Goal: Information Seeking & Learning: Compare options

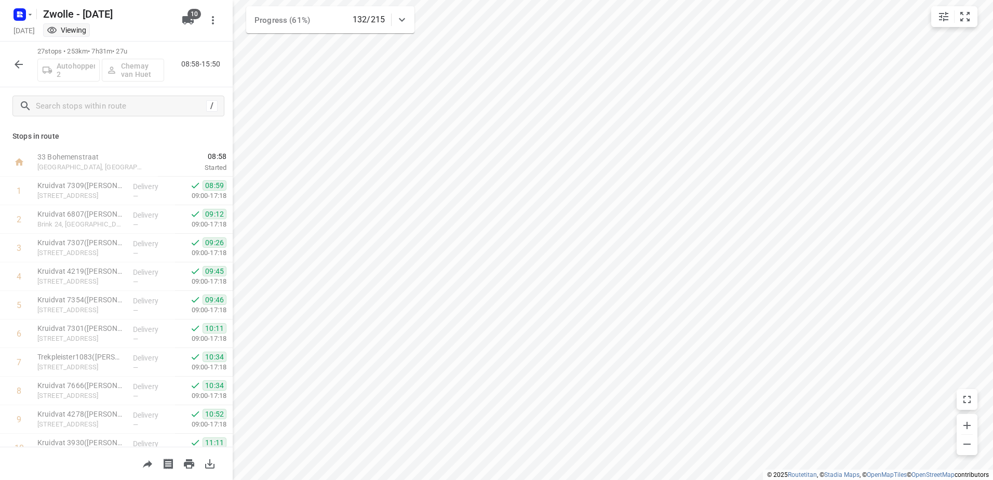
scroll to position [530, 0]
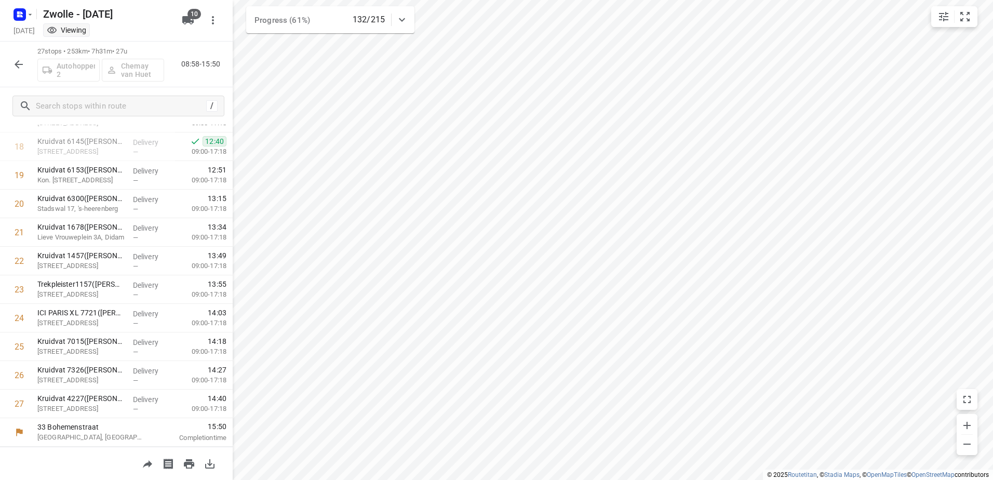
click at [10, 69] on button "button" at bounding box center [18, 64] width 21 height 21
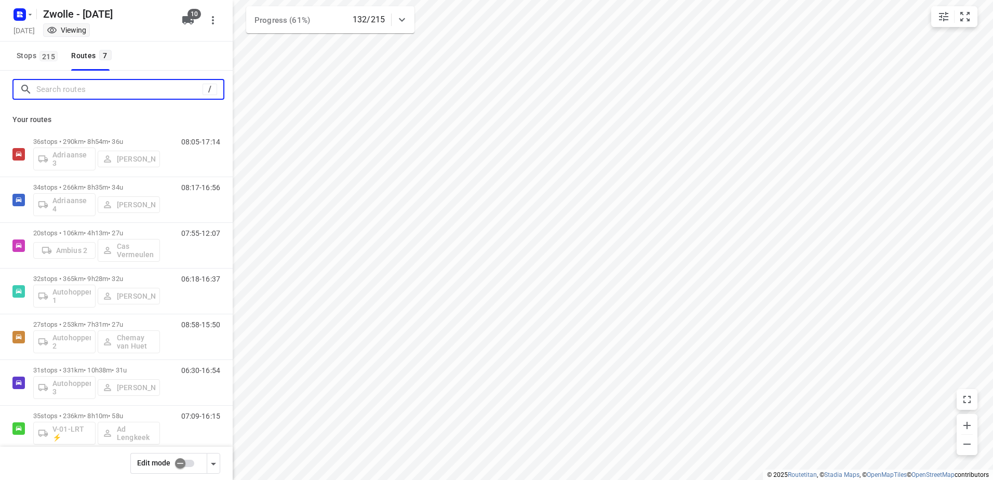
click at [88, 86] on input "Search routes" at bounding box center [119, 90] width 166 height 16
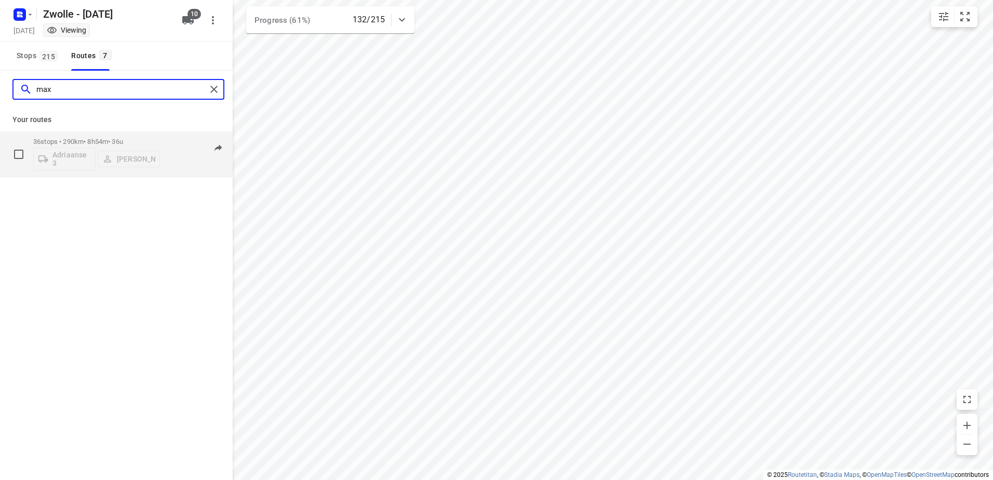
type input "max"
click at [154, 139] on p "36 stops • 290km • 8h54m • 36u" at bounding box center [96, 142] width 127 height 8
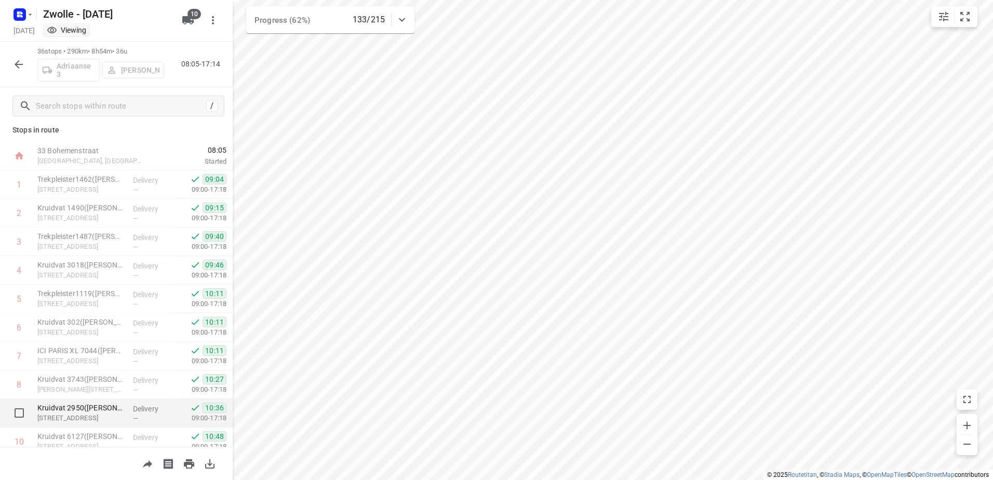
scroll to position [0, 0]
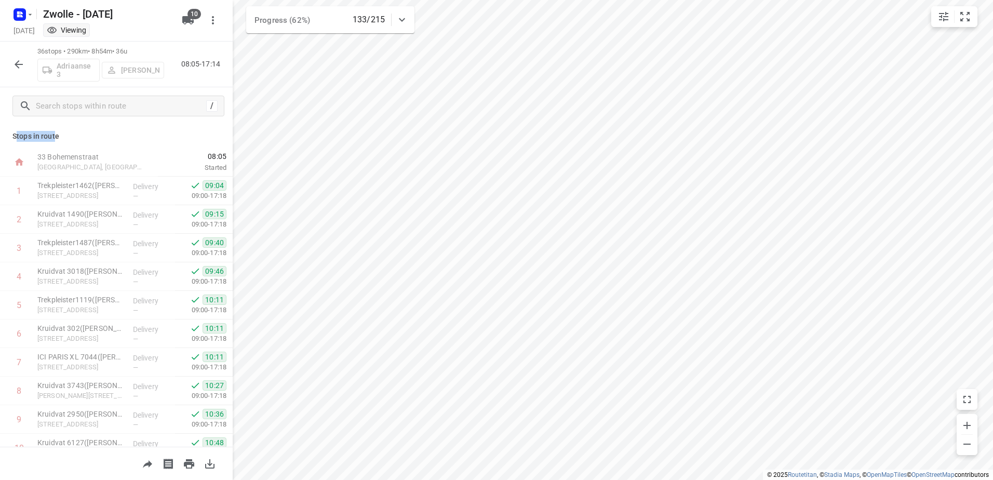
drag, startPoint x: 44, startPoint y: 136, endPoint x: 17, endPoint y: 137, distance: 27.5
click at [17, 137] on p "Stops in route" at bounding box center [116, 136] width 208 height 11
drag, startPoint x: 17, startPoint y: 137, endPoint x: 100, endPoint y: 132, distance: 83.7
click at [100, 132] on p "Stops in route" at bounding box center [116, 136] width 208 height 11
click at [15, 60] on icon "button" at bounding box center [18, 64] width 12 height 12
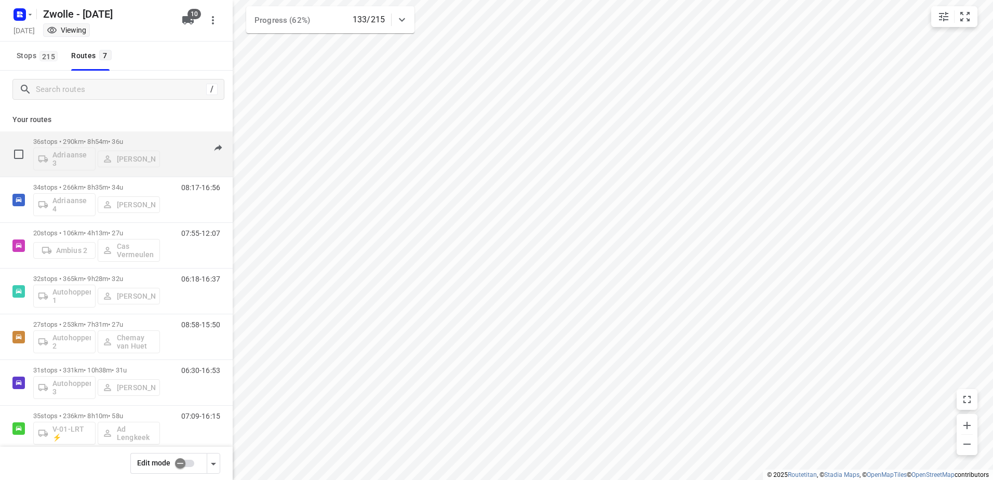
click at [168, 142] on div "08:05-17:14" at bounding box center [194, 157] width 52 height 38
click at [173, 132] on div "36 stops • 290km • 8h54m • 36u Adriaanse 3 [PERSON_NAME] 08:05-17:14" at bounding box center [132, 153] width 199 height 43
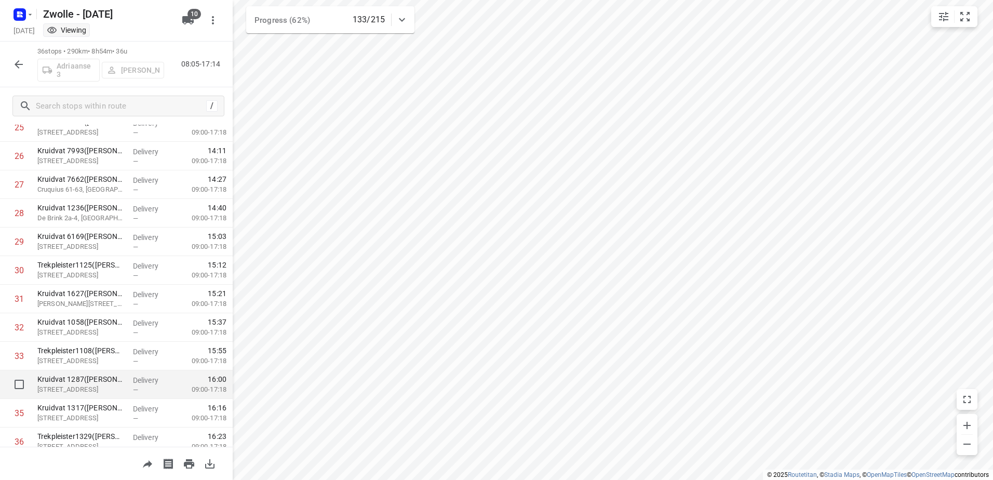
scroll to position [787, 0]
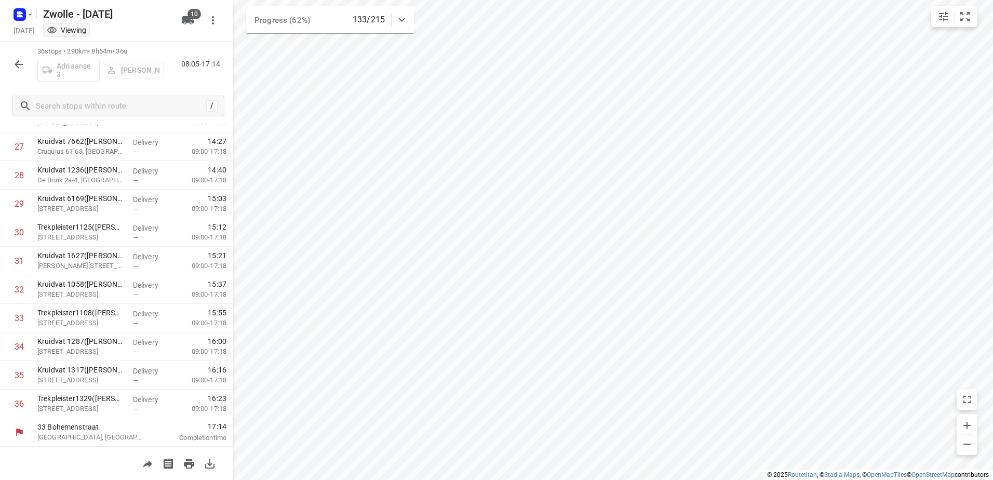
click at [21, 59] on icon "button" at bounding box center [18, 64] width 12 height 12
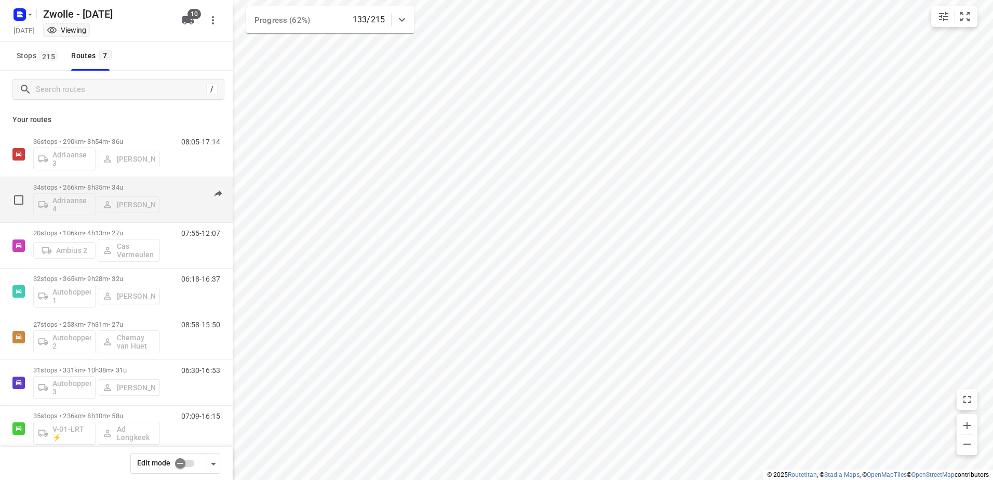
click at [157, 190] on p "34 stops • 266km • 8h35m • 34u" at bounding box center [96, 187] width 127 height 8
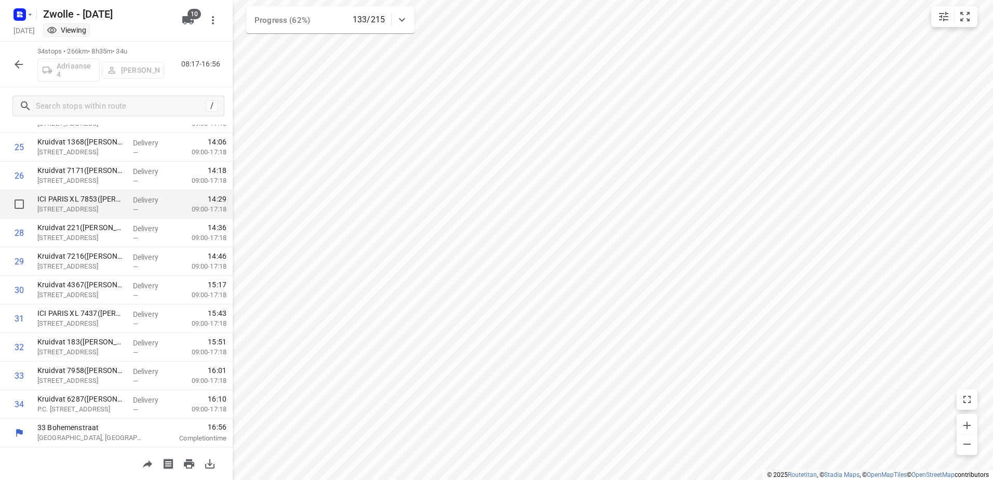
scroll to position [730, 0]
click at [20, 59] on icon "button" at bounding box center [18, 64] width 12 height 12
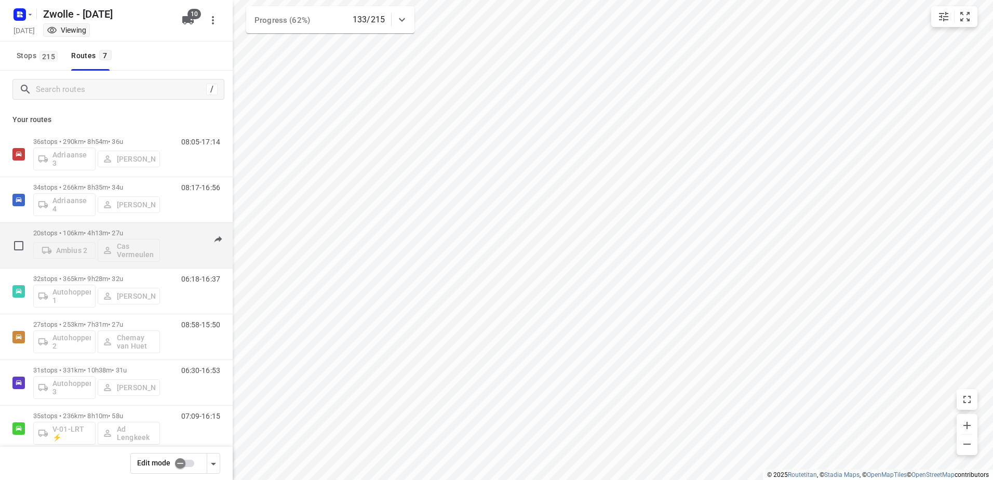
click at [155, 234] on p "20 stops • 106km • 4h13m • 27u" at bounding box center [96, 233] width 127 height 8
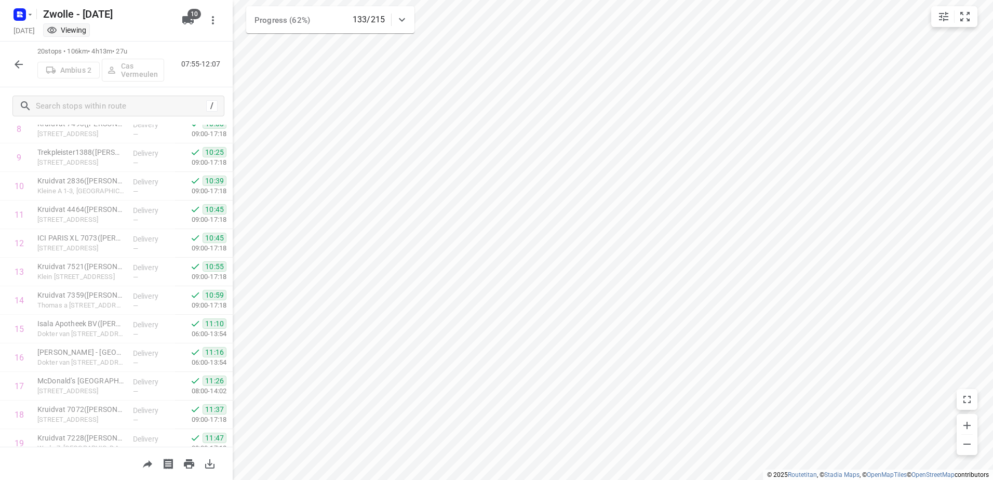
scroll to position [330, 0]
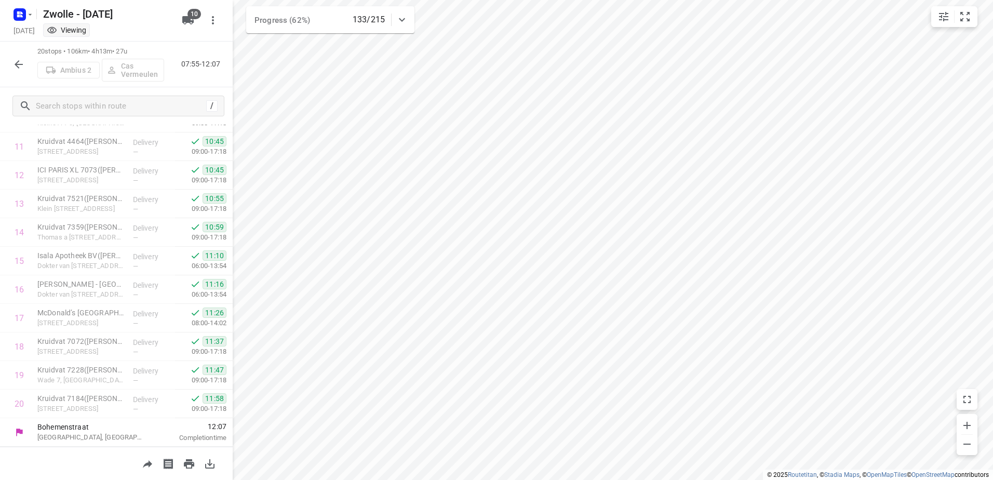
click at [26, 61] on button "button" at bounding box center [18, 64] width 21 height 21
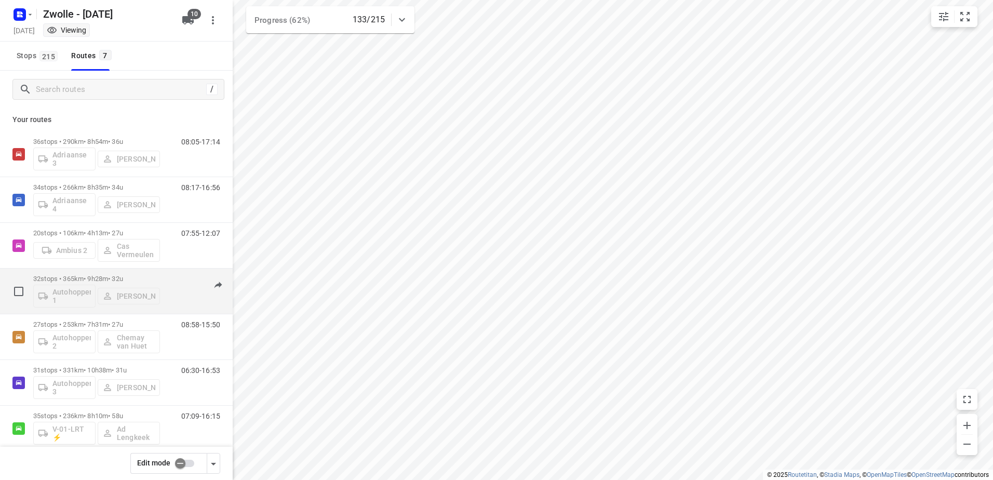
click at [162, 274] on div "32 stops • 365km • 9h28m • 32u Autohopper 1 [PERSON_NAME] 06:18-16:37" at bounding box center [132, 291] width 199 height 43
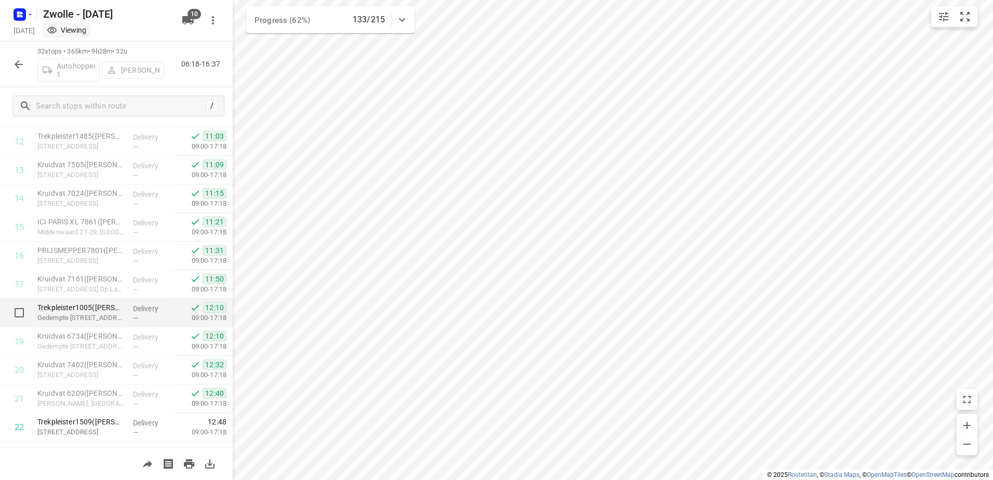
scroll to position [673, 0]
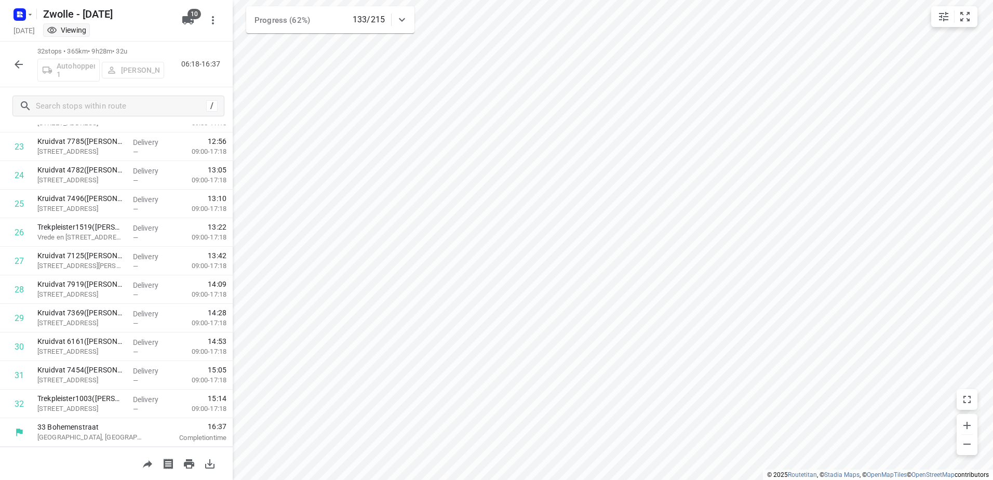
click at [26, 68] on button "button" at bounding box center [18, 64] width 21 height 21
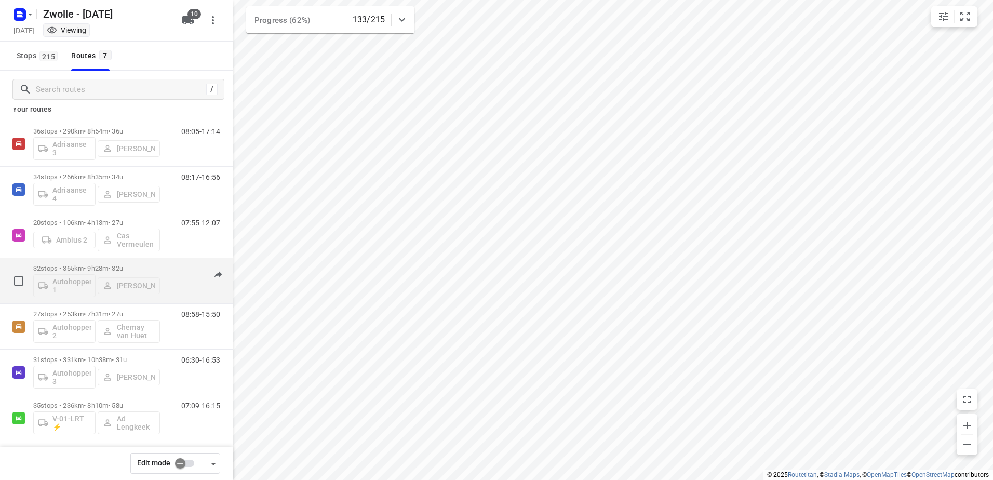
scroll to position [15, 0]
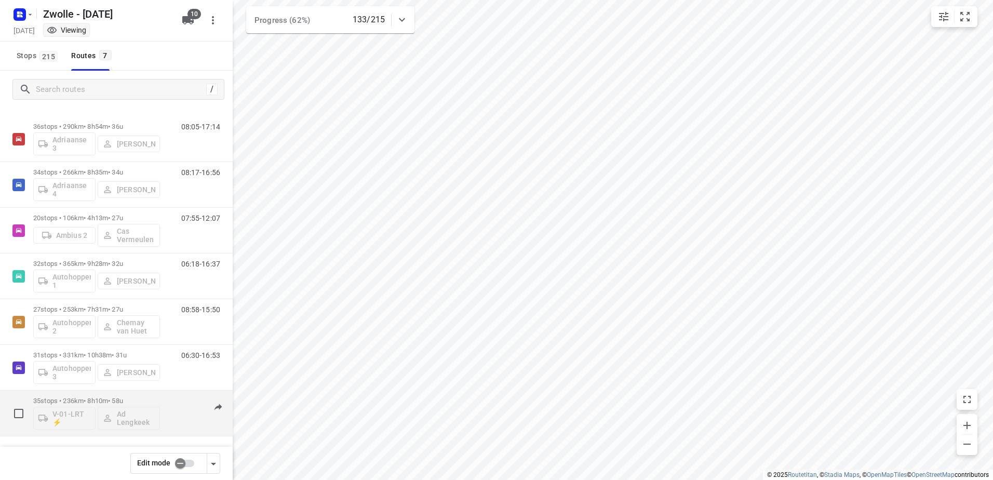
click at [135, 401] on p "35 stops • 236km • 8h10m • 58u" at bounding box center [96, 401] width 127 height 8
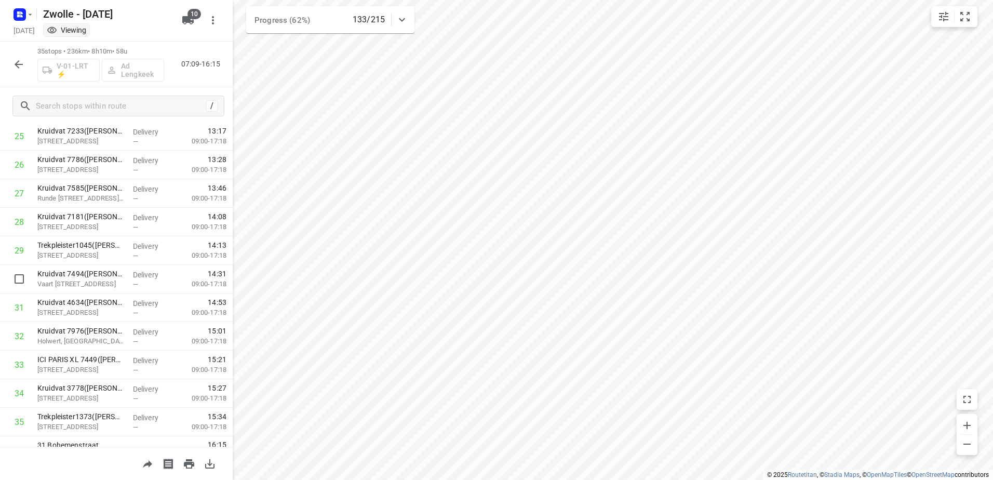
scroll to position [758, 0]
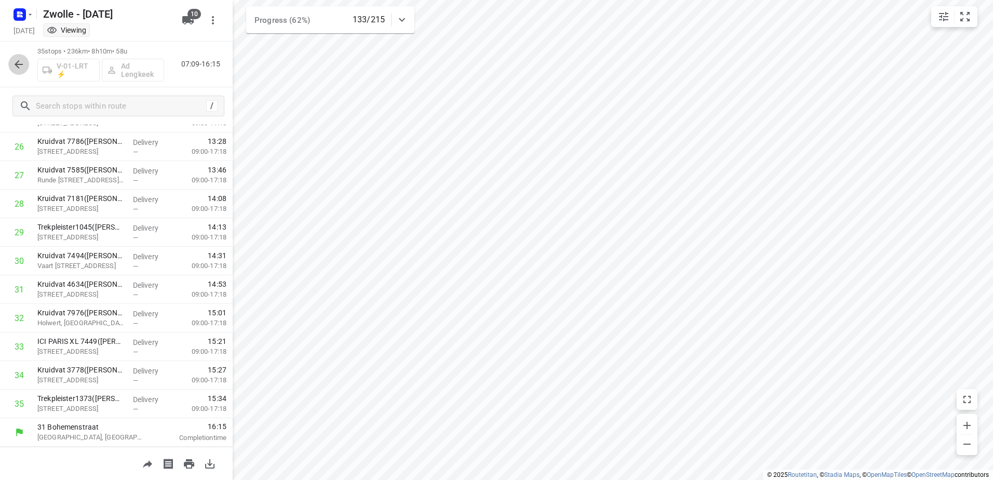
click at [24, 56] on button "button" at bounding box center [18, 64] width 21 height 21
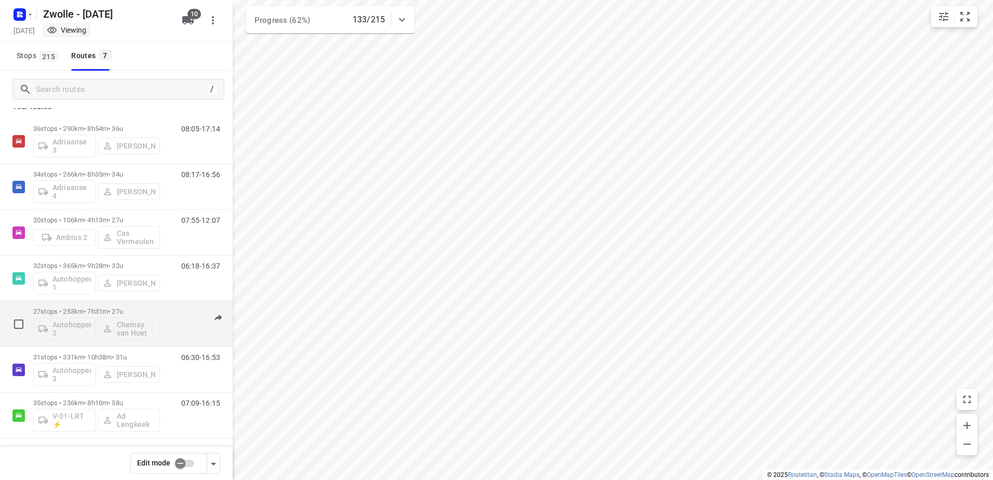
scroll to position [15, 0]
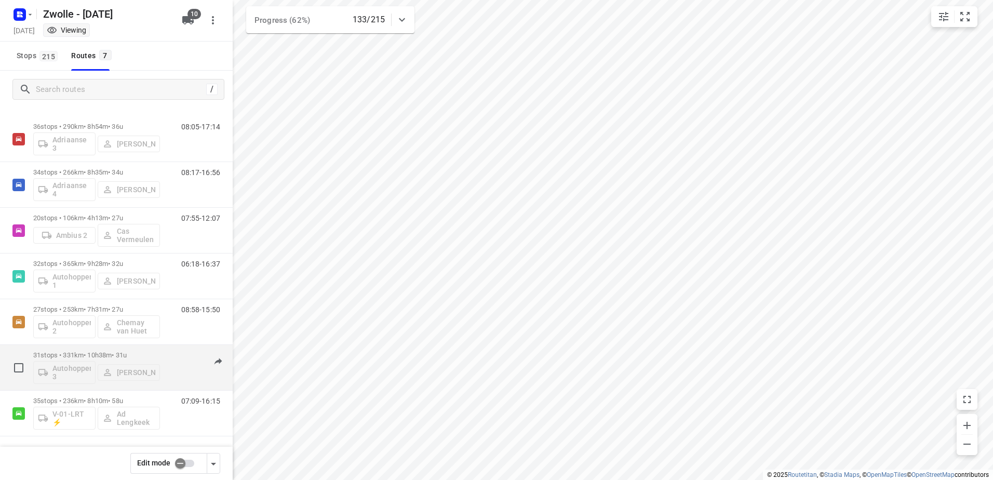
click at [142, 354] on p "31 stops • 331km • 10h38m • 31u" at bounding box center [96, 355] width 127 height 8
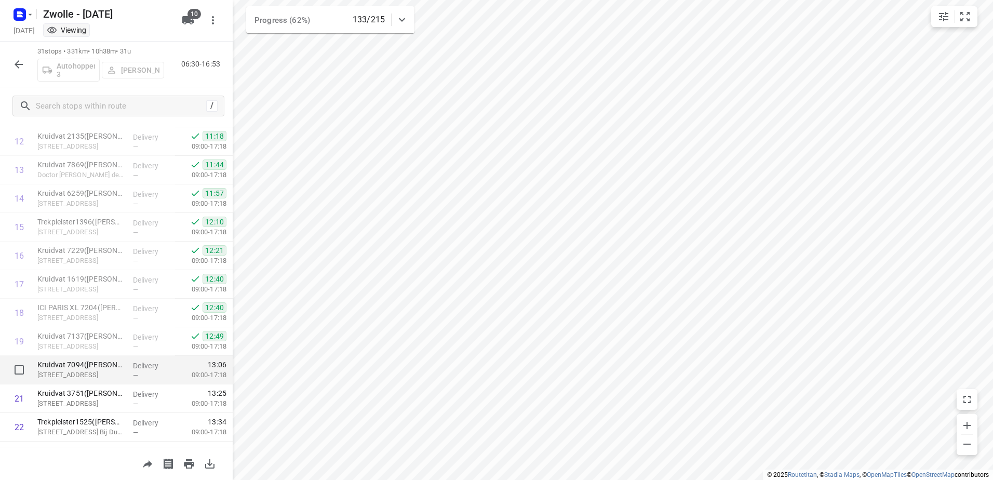
scroll to position [644, 0]
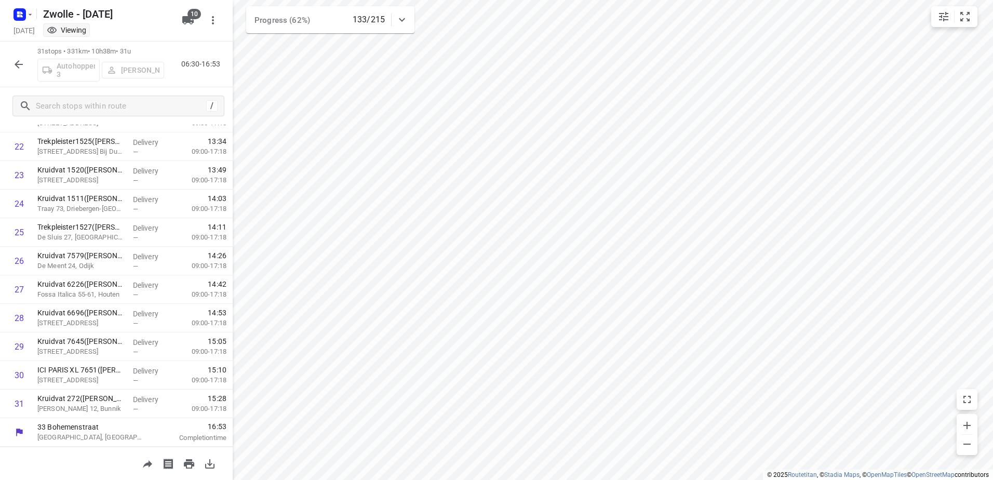
click at [15, 65] on icon "button" at bounding box center [18, 64] width 12 height 12
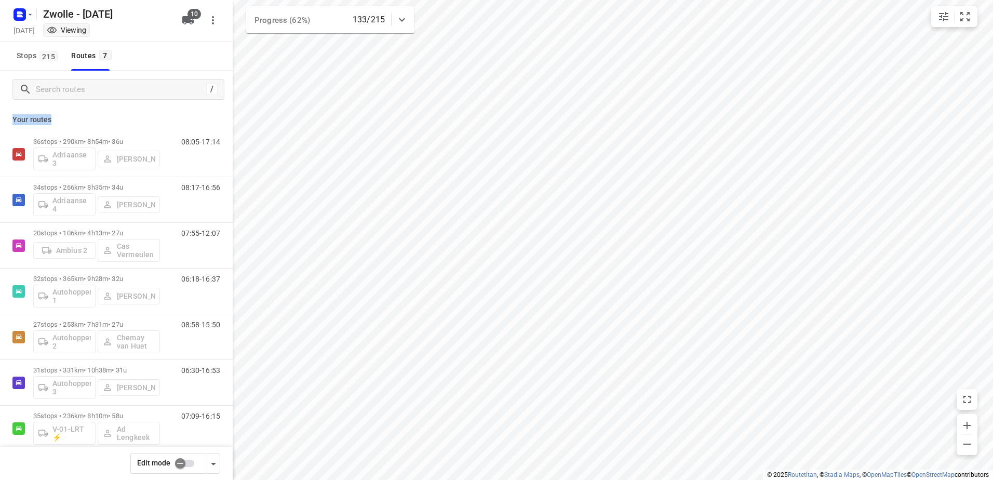
drag, startPoint x: 55, startPoint y: 122, endPoint x: 14, endPoint y: 119, distance: 40.6
click at [14, 119] on p "Your routes" at bounding box center [116, 119] width 208 height 11
drag, startPoint x: 14, startPoint y: 119, endPoint x: 58, endPoint y: 117, distance: 43.7
click at [58, 117] on p "Your routes" at bounding box center [116, 119] width 208 height 11
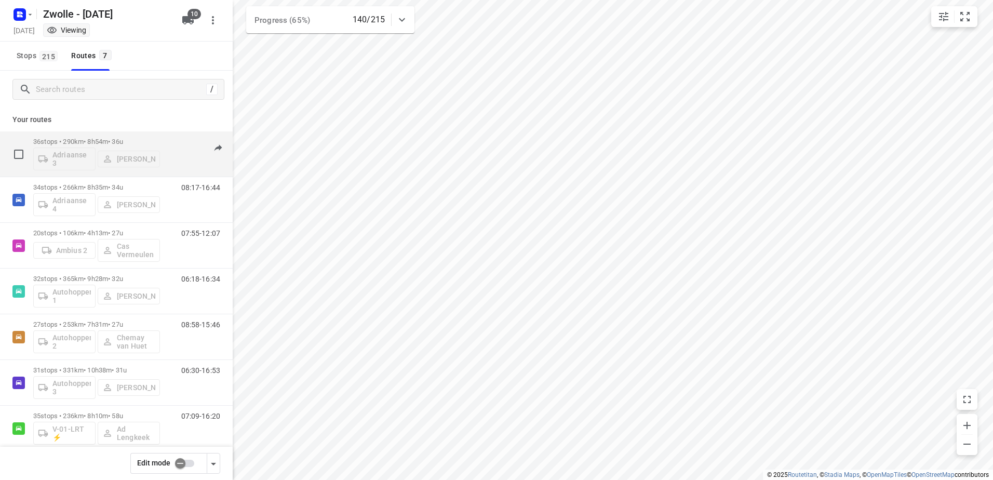
click at [155, 137] on div "36 stops • 290km • 8h54m • 36u Adriaanse 3 [PERSON_NAME]" at bounding box center [96, 153] width 127 height 43
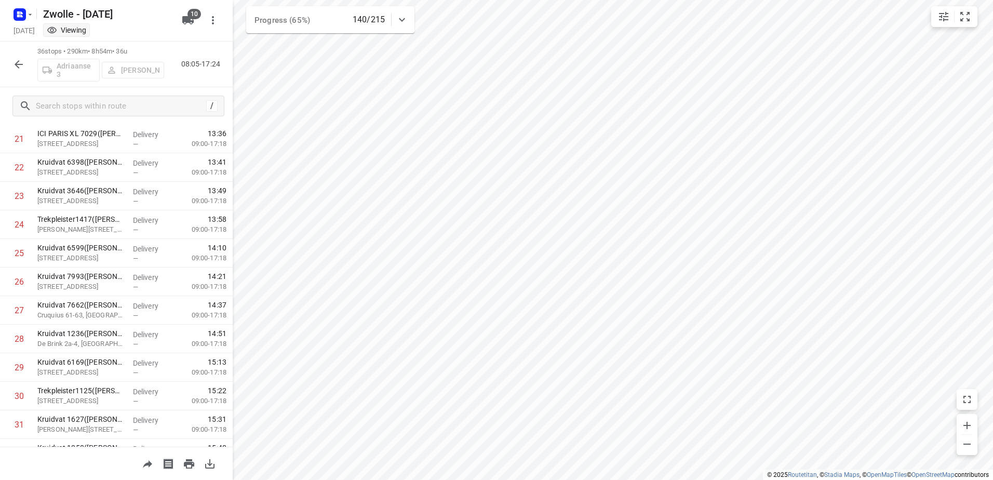
scroll to position [787, 0]
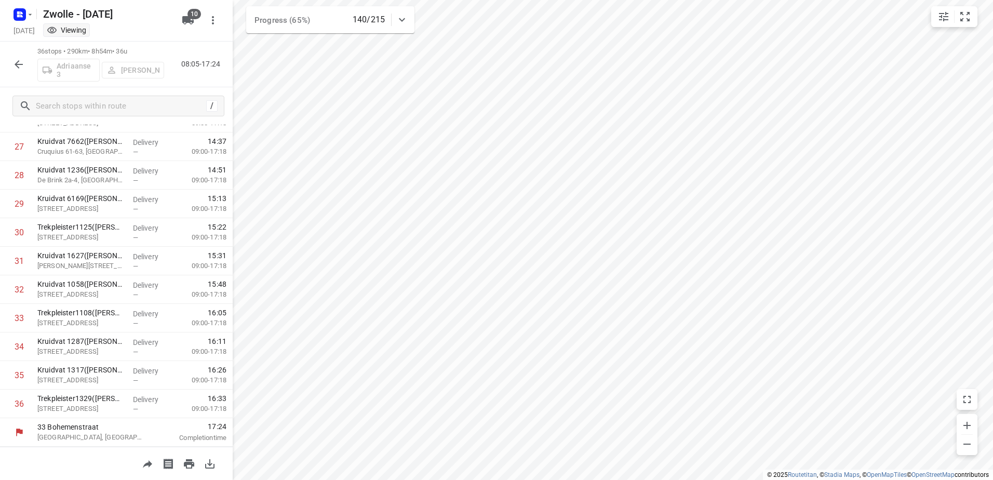
click at [18, 64] on icon "button" at bounding box center [19, 64] width 8 height 8
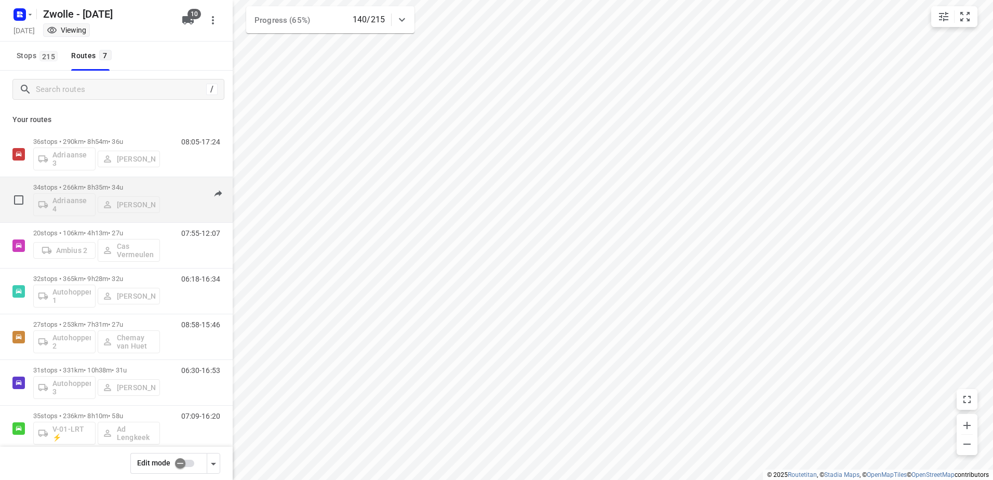
click at [159, 178] on div "34 stops • 266km • 8h35m • 34u Adriaanse 4 [PERSON_NAME]" at bounding box center [96, 199] width 127 height 43
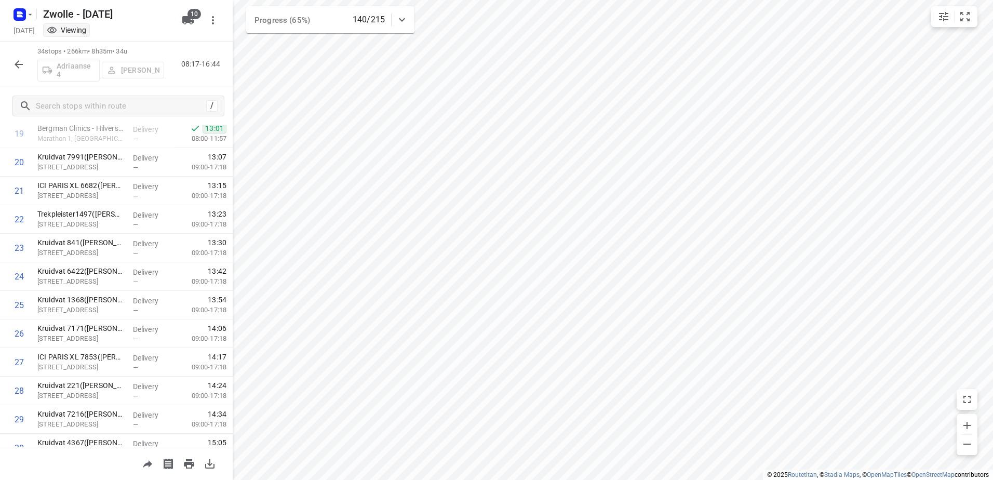
scroll to position [730, 0]
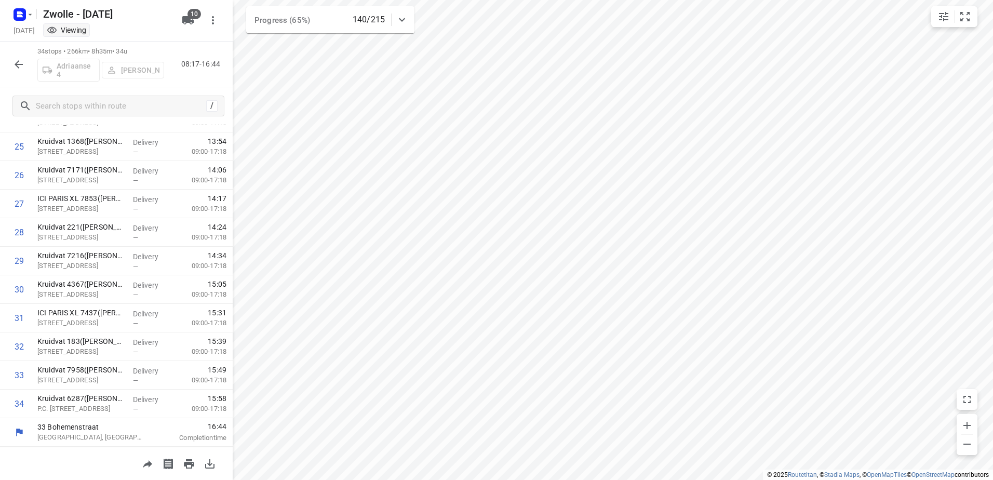
click at [14, 62] on icon "button" at bounding box center [18, 64] width 12 height 12
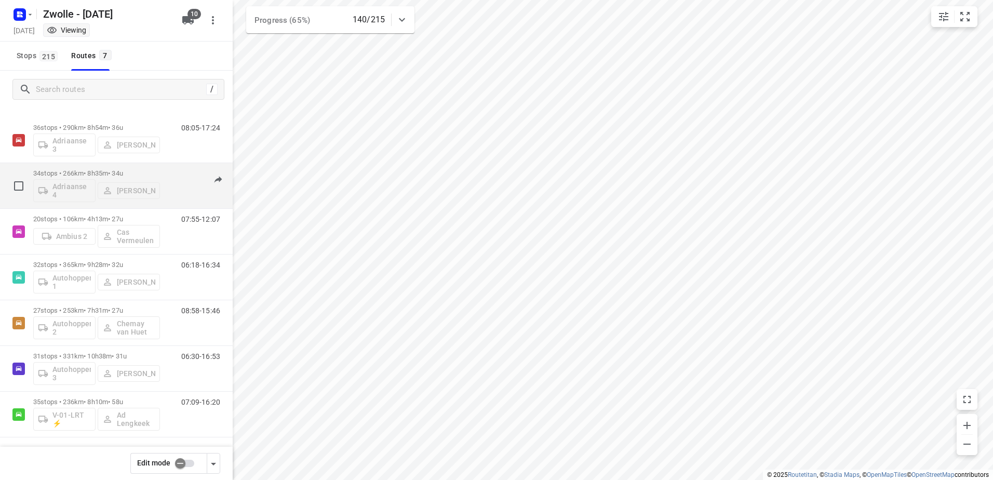
scroll to position [15, 0]
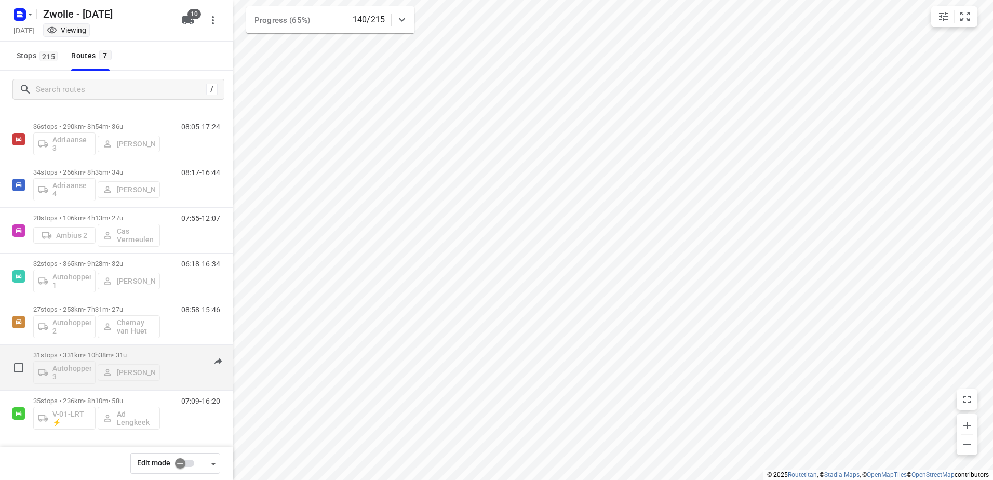
click at [155, 352] on p "31 stops • 331km • 10h38m • 31u" at bounding box center [96, 355] width 127 height 8
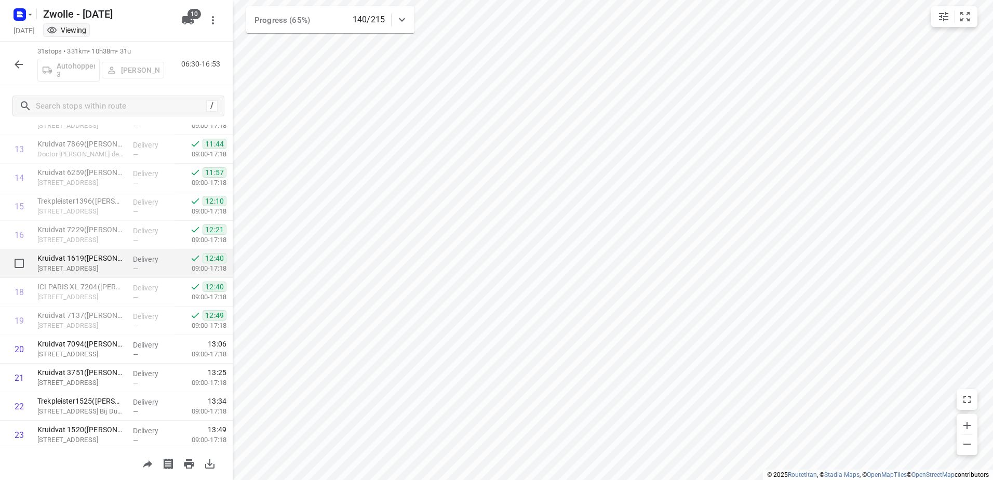
scroll to position [644, 0]
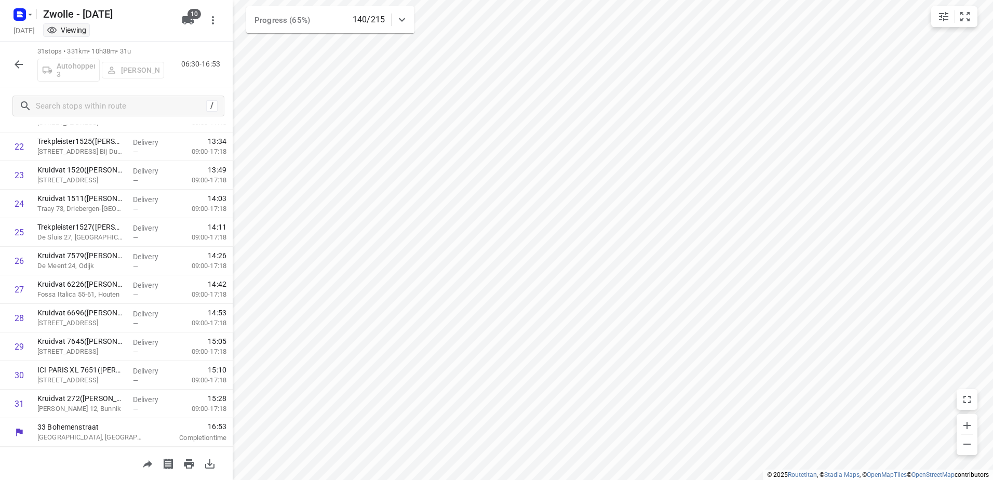
click at [18, 61] on icon "button" at bounding box center [19, 64] width 8 height 8
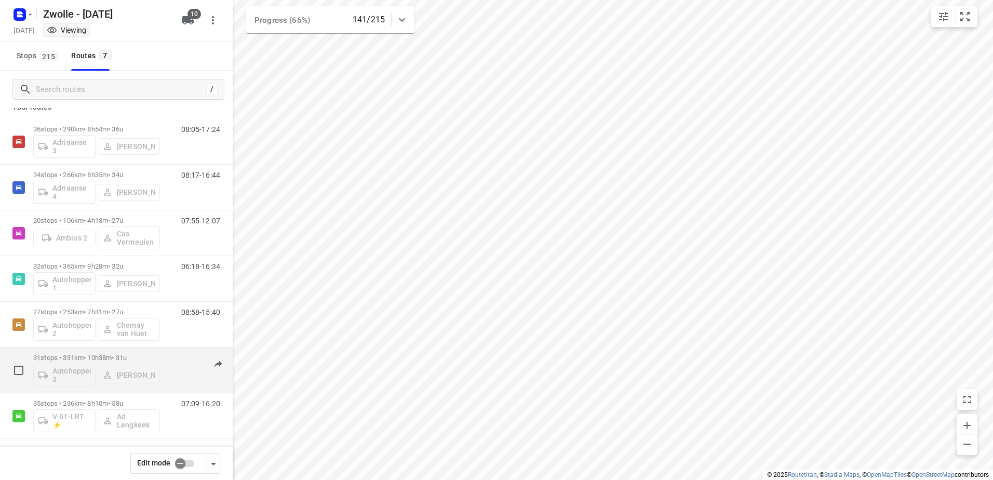
scroll to position [15, 0]
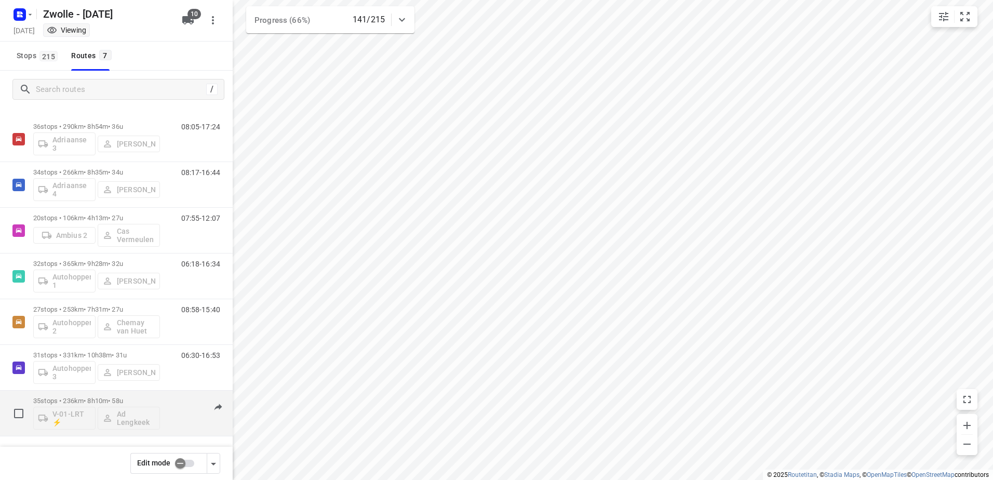
click at [168, 407] on div "07:09-16:20" at bounding box center [194, 416] width 52 height 38
click at [145, 398] on p "35 stops • 236km • 8h10m • 58u" at bounding box center [96, 401] width 127 height 8
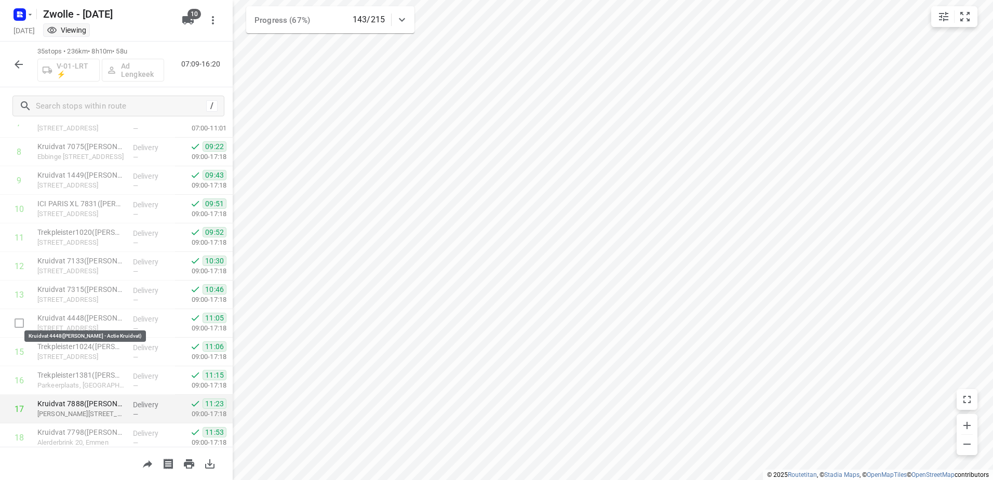
scroll to position [31, 0]
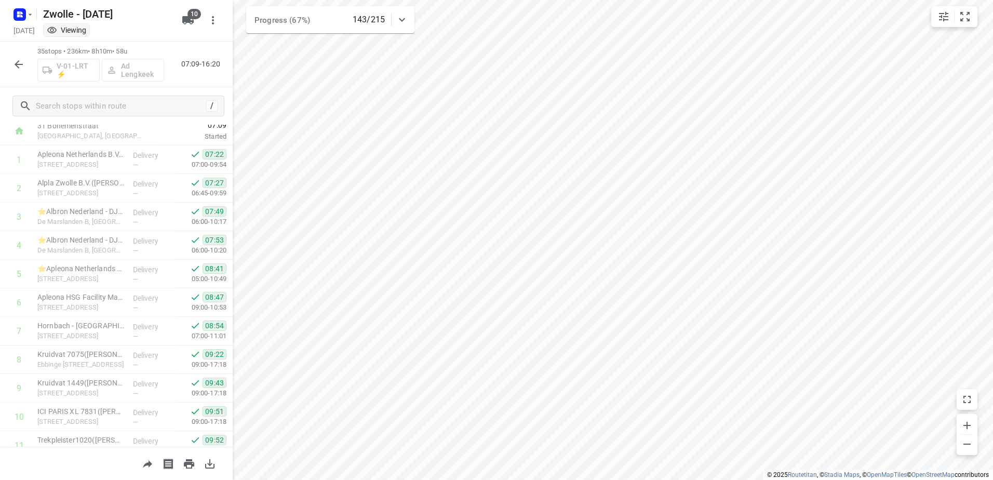
click at [22, 64] on icon "button" at bounding box center [19, 64] width 8 height 8
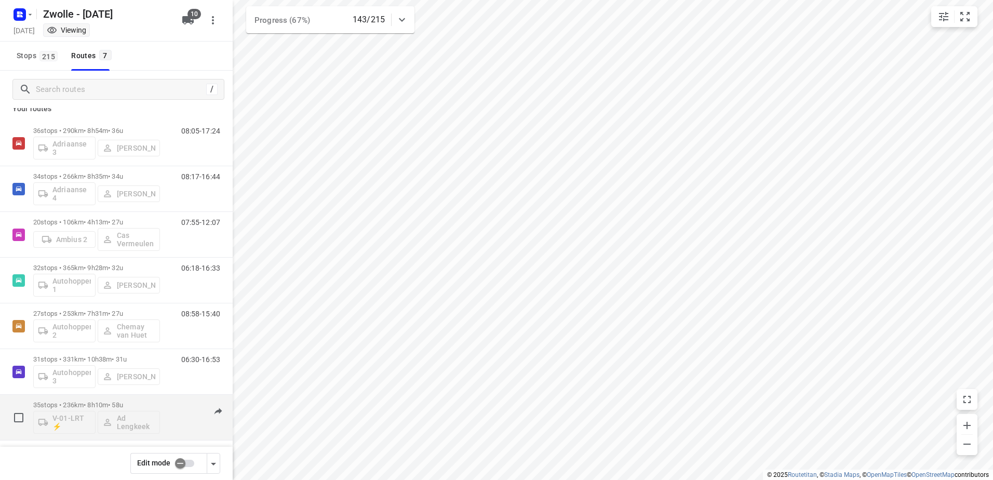
scroll to position [15, 0]
click at [83, 397] on p "35 stops • 236km • 8h10m • 58u" at bounding box center [96, 401] width 127 height 8
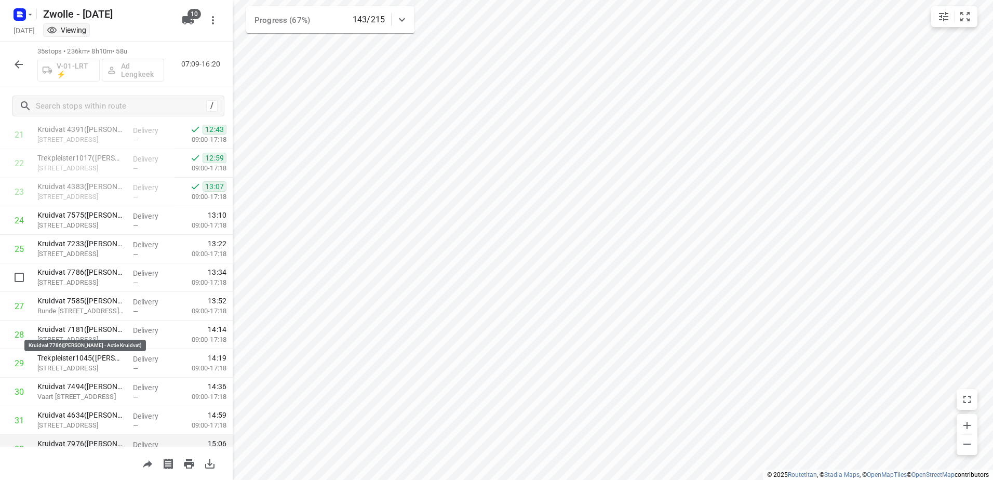
scroll to position [499, 0]
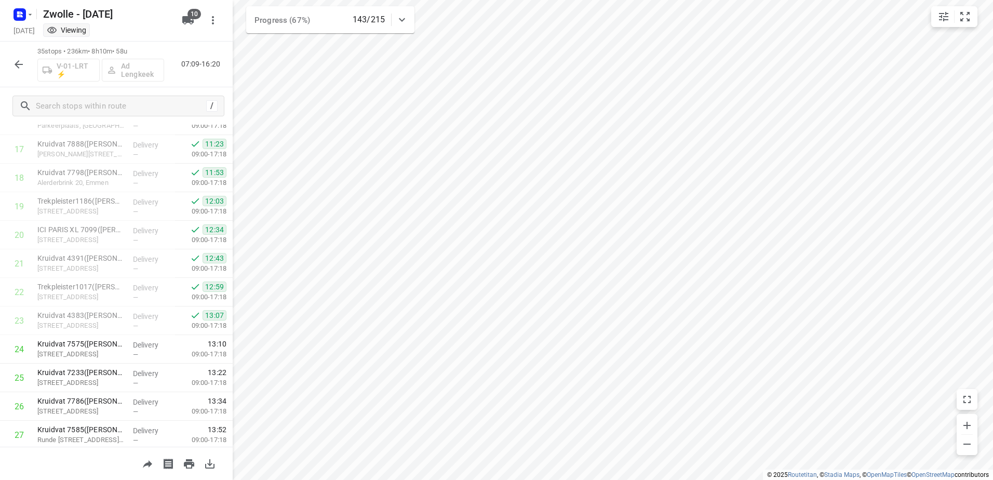
click at [15, 63] on icon "button" at bounding box center [18, 64] width 12 height 12
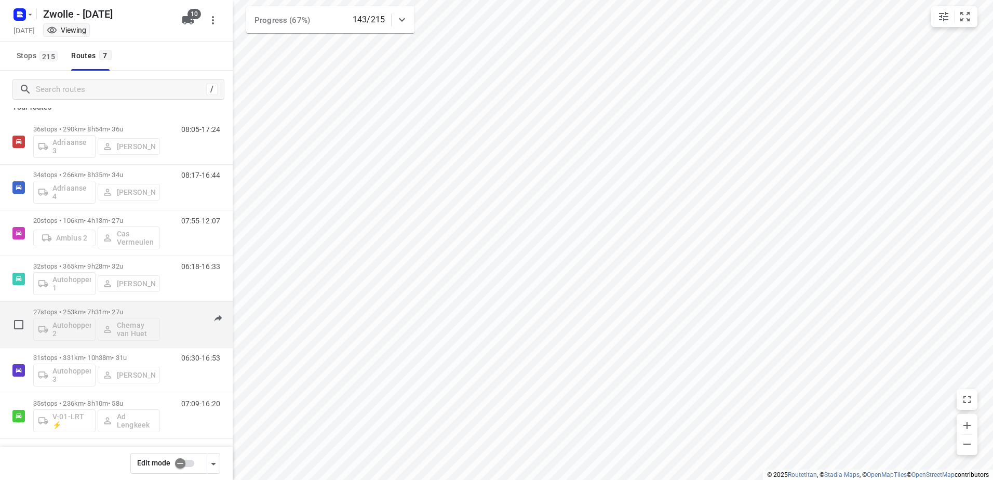
scroll to position [15, 0]
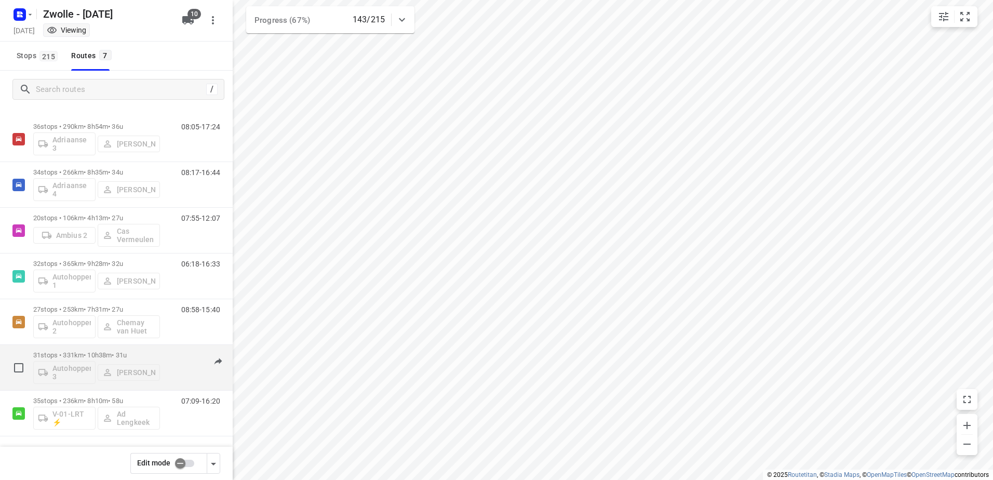
click at [174, 350] on div "31 stops • 331km • 10h38m • 31u Autohopper 3 [PERSON_NAME] 06:30-16:53" at bounding box center [132, 367] width 199 height 43
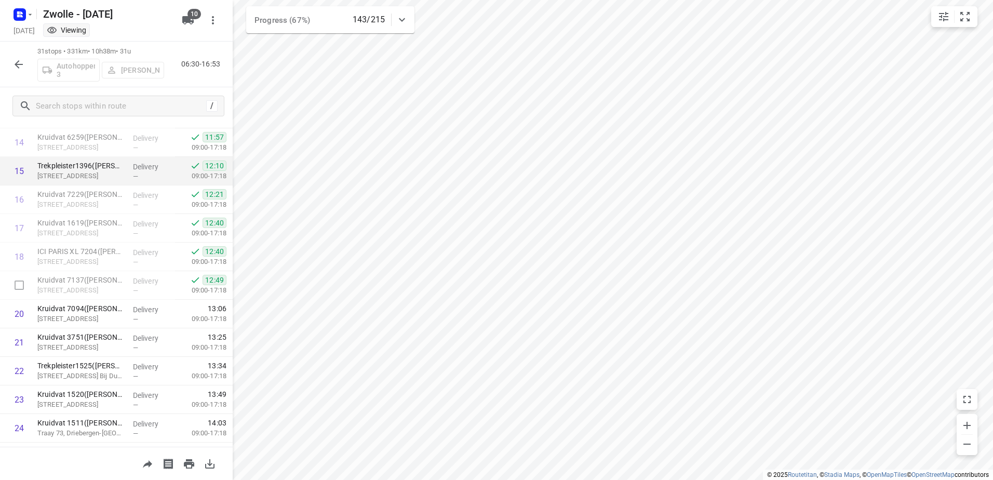
scroll to position [384, 0]
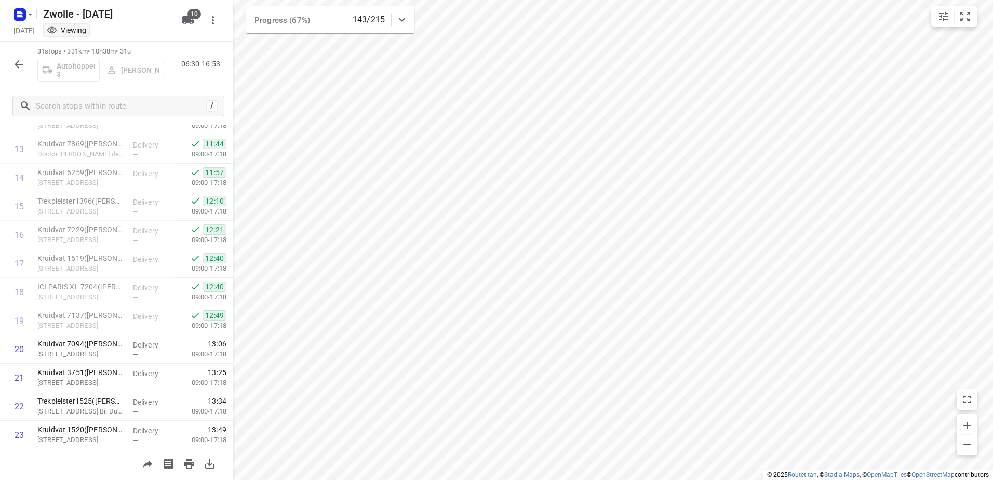
click at [19, 61] on icon "button" at bounding box center [19, 64] width 8 height 8
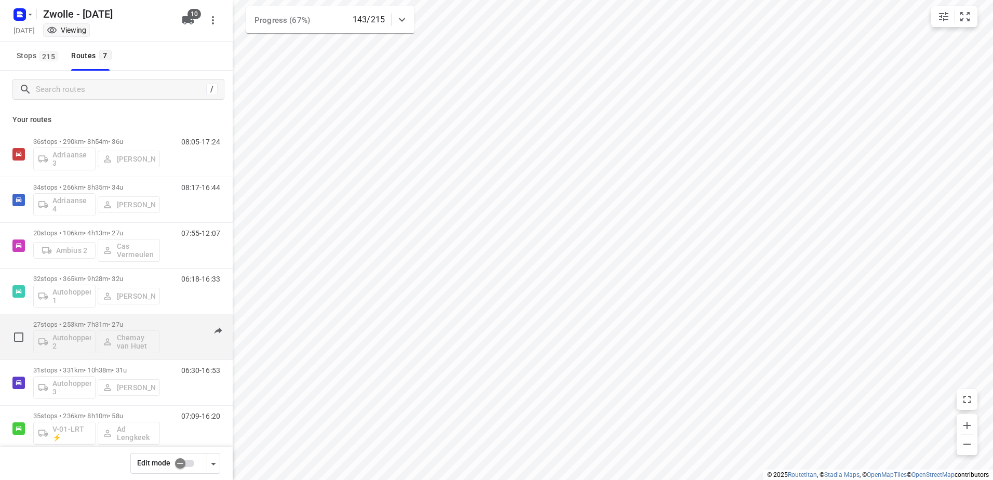
click at [168, 329] on div "08:58-15:40" at bounding box center [194, 339] width 52 height 38
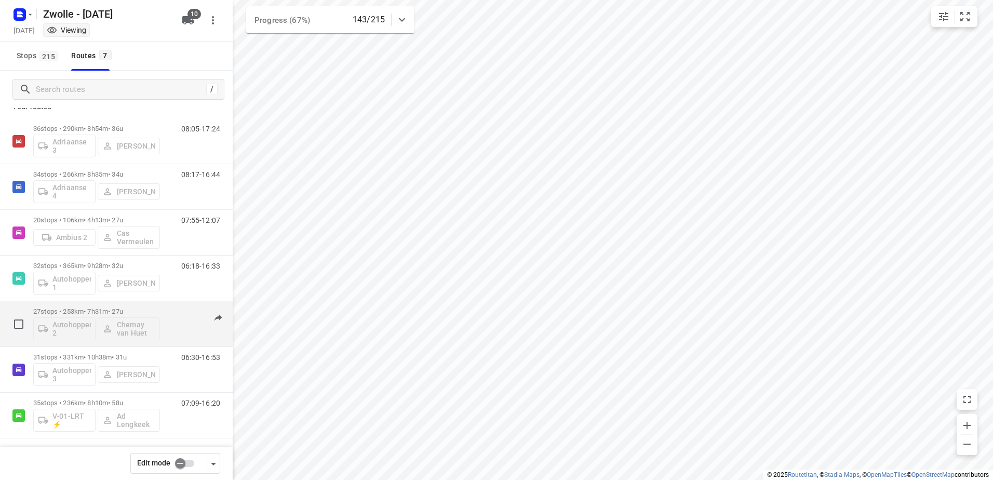
scroll to position [15, 0]
click at [162, 302] on div "27 stops • 253km • 7h31m • 27u Autohopper 2 Chemay van Huet 08:58-15:40" at bounding box center [132, 321] width 199 height 43
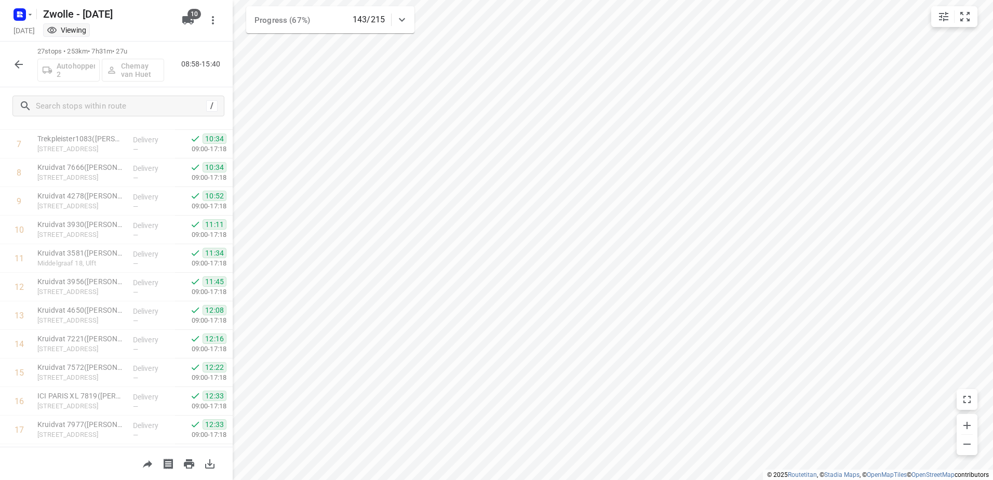
scroll to position [0, 0]
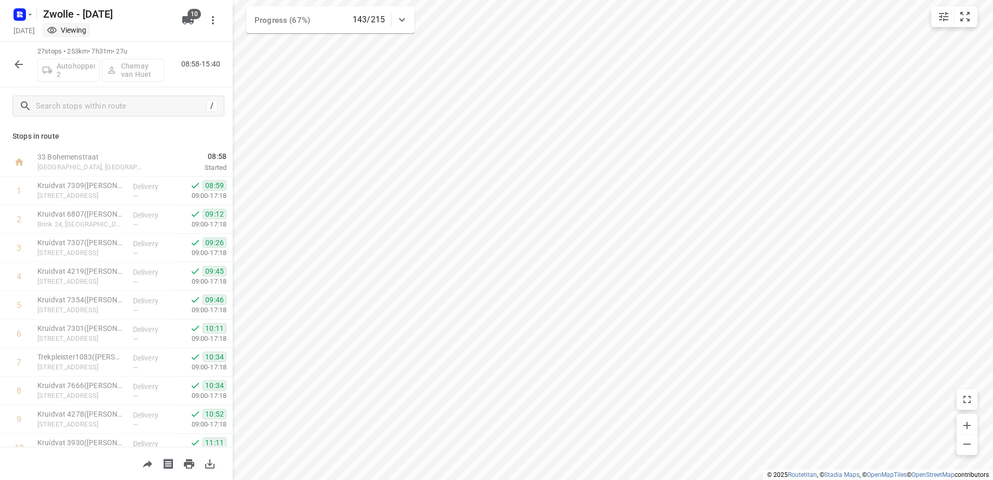
click at [15, 65] on icon "button" at bounding box center [18, 64] width 12 height 12
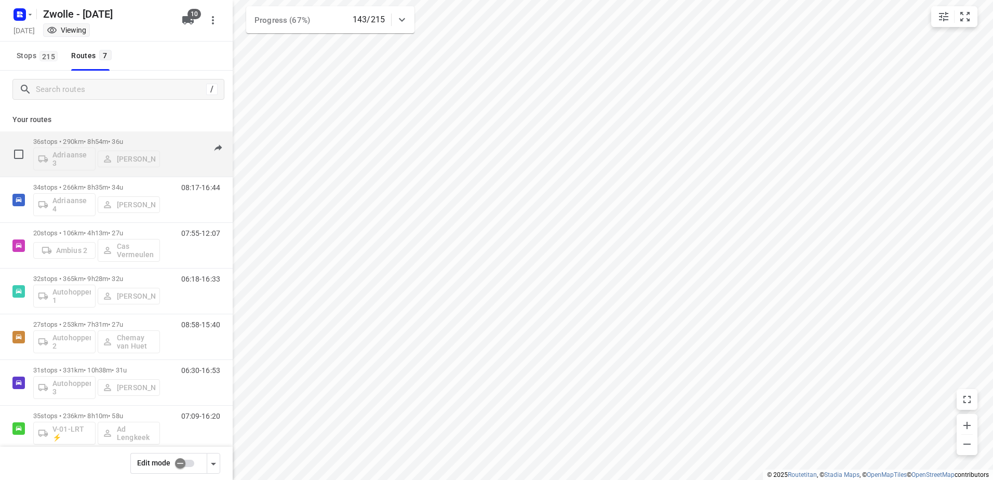
click at [147, 133] on div "36 stops • 290km • 8h54m • 36u Adriaanse 3 [PERSON_NAME]" at bounding box center [96, 153] width 127 height 43
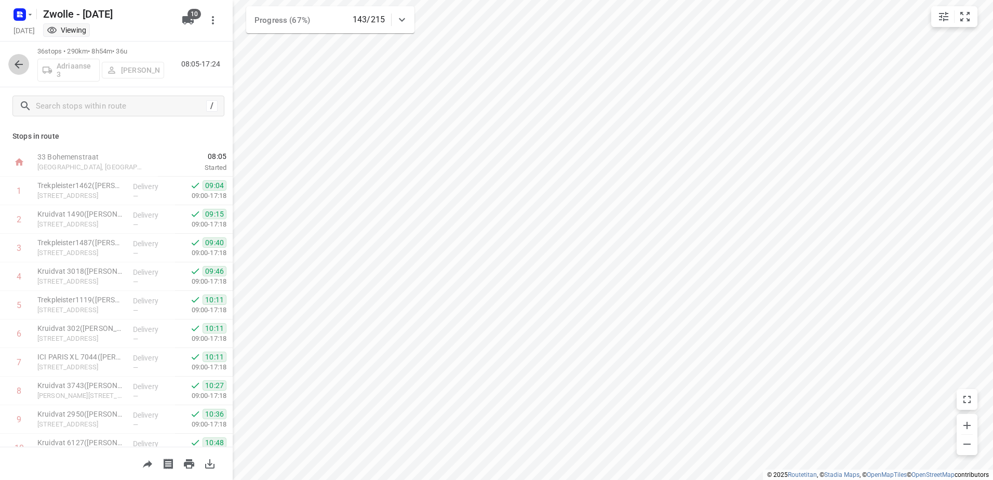
click at [11, 62] on button "button" at bounding box center [18, 64] width 21 height 21
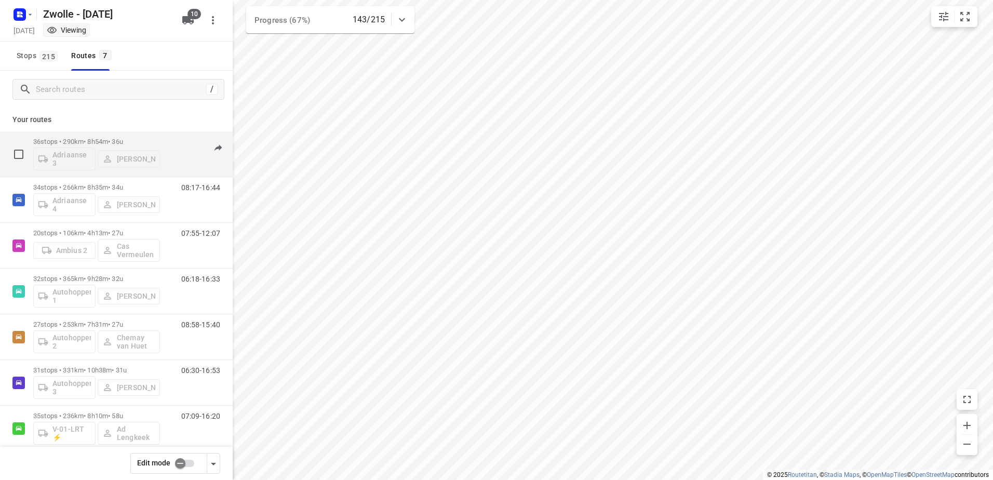
click at [151, 131] on div "36 stops • 290km • 8h54m • 36u Adriaanse 3 [PERSON_NAME] 08:05-17:24" at bounding box center [116, 154] width 233 height 46
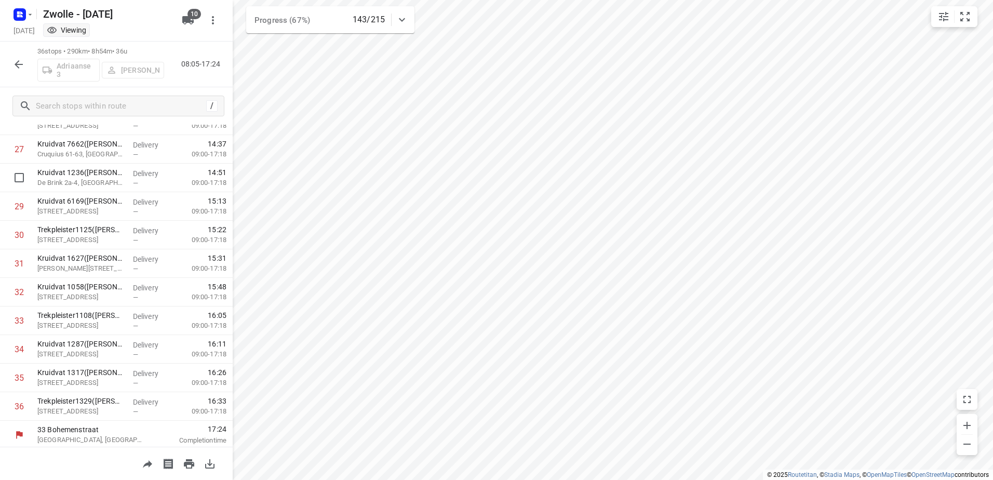
scroll to position [787, 0]
click at [19, 74] on button "button" at bounding box center [18, 64] width 21 height 21
